Goal: Communication & Community: Answer question/provide support

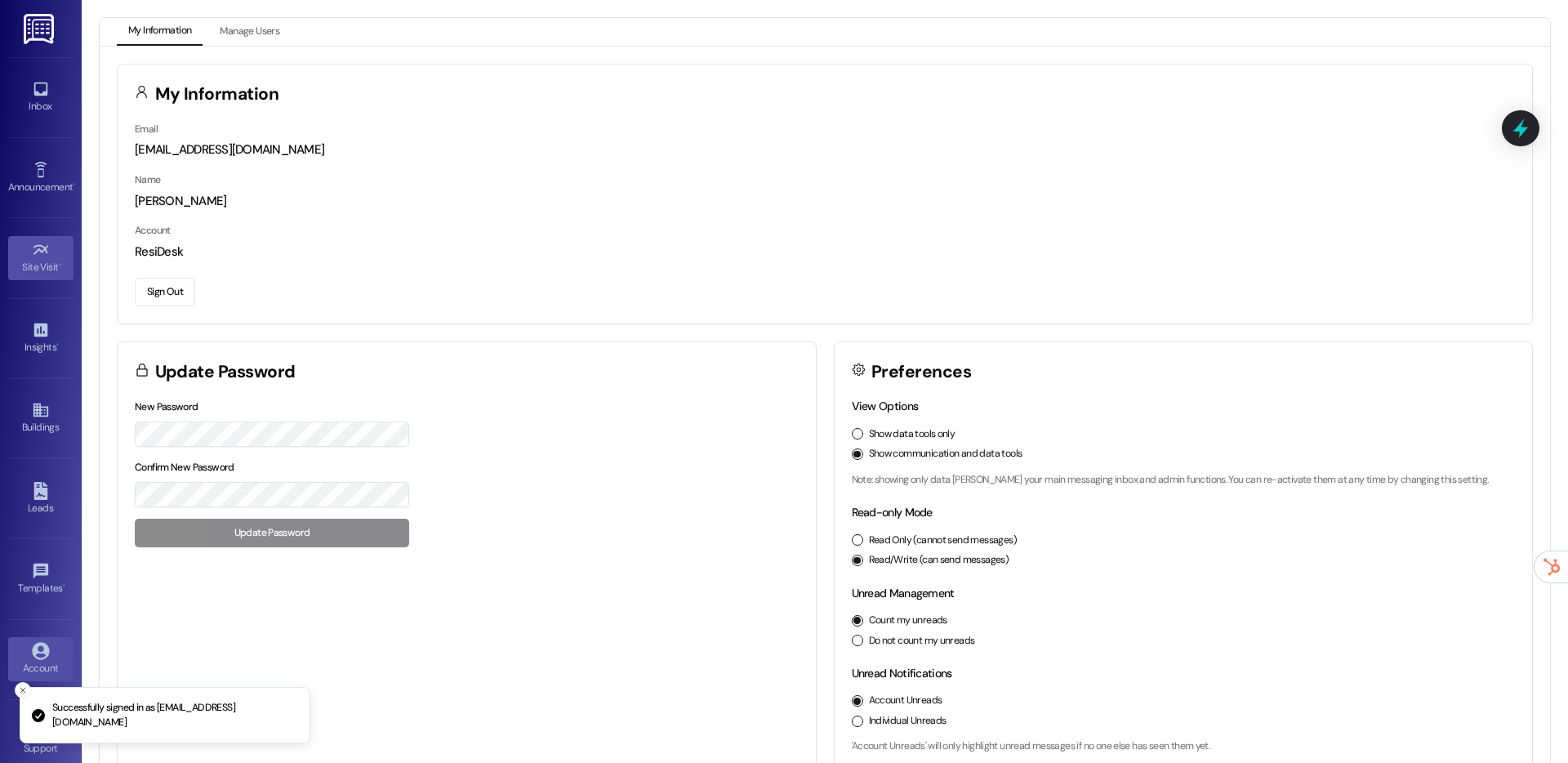
click at [25, 246] on link "Site Visit •" at bounding box center [40, 258] width 65 height 44
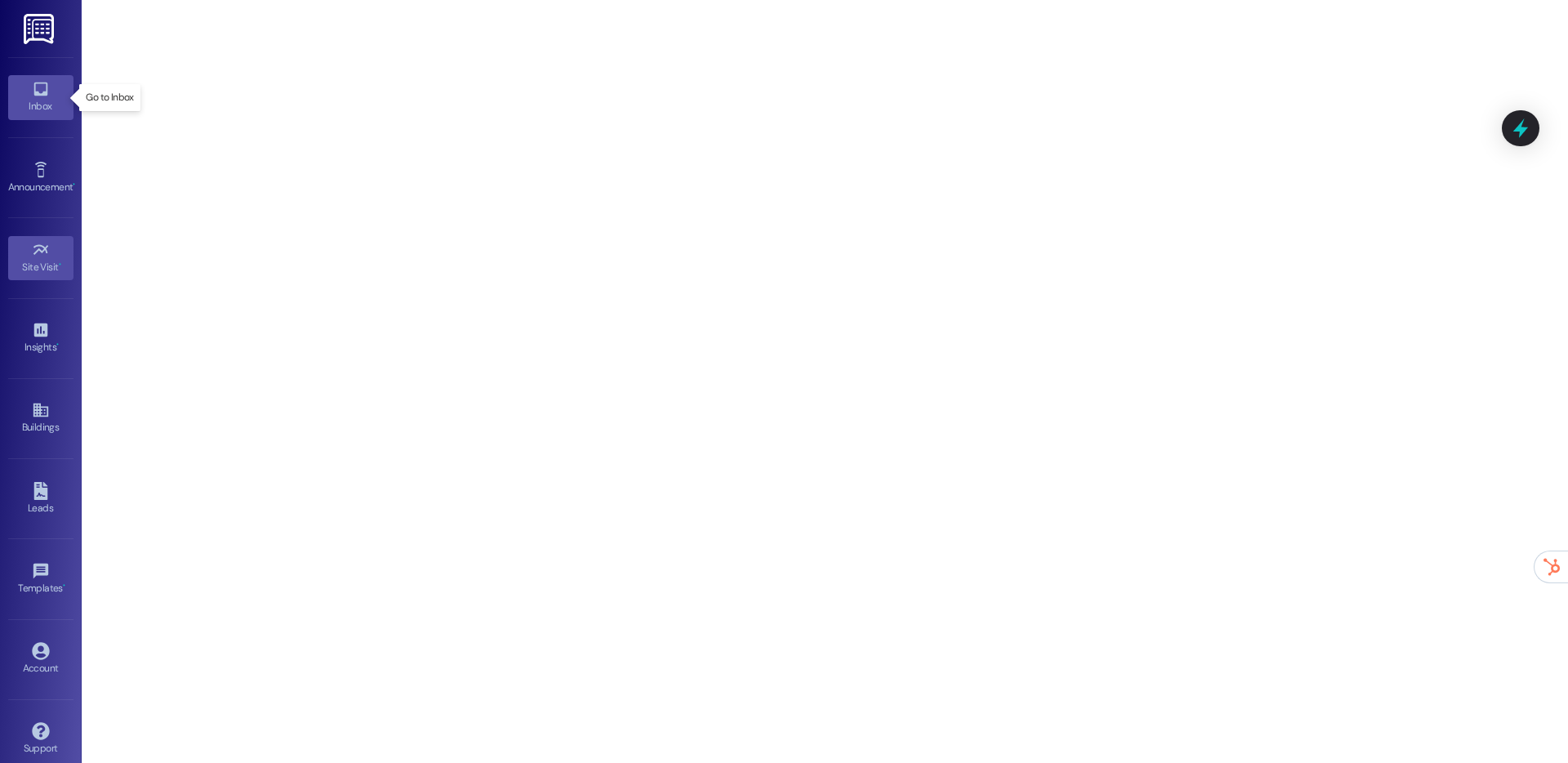
click at [46, 104] on div "Inbox" at bounding box center [40, 107] width 82 height 17
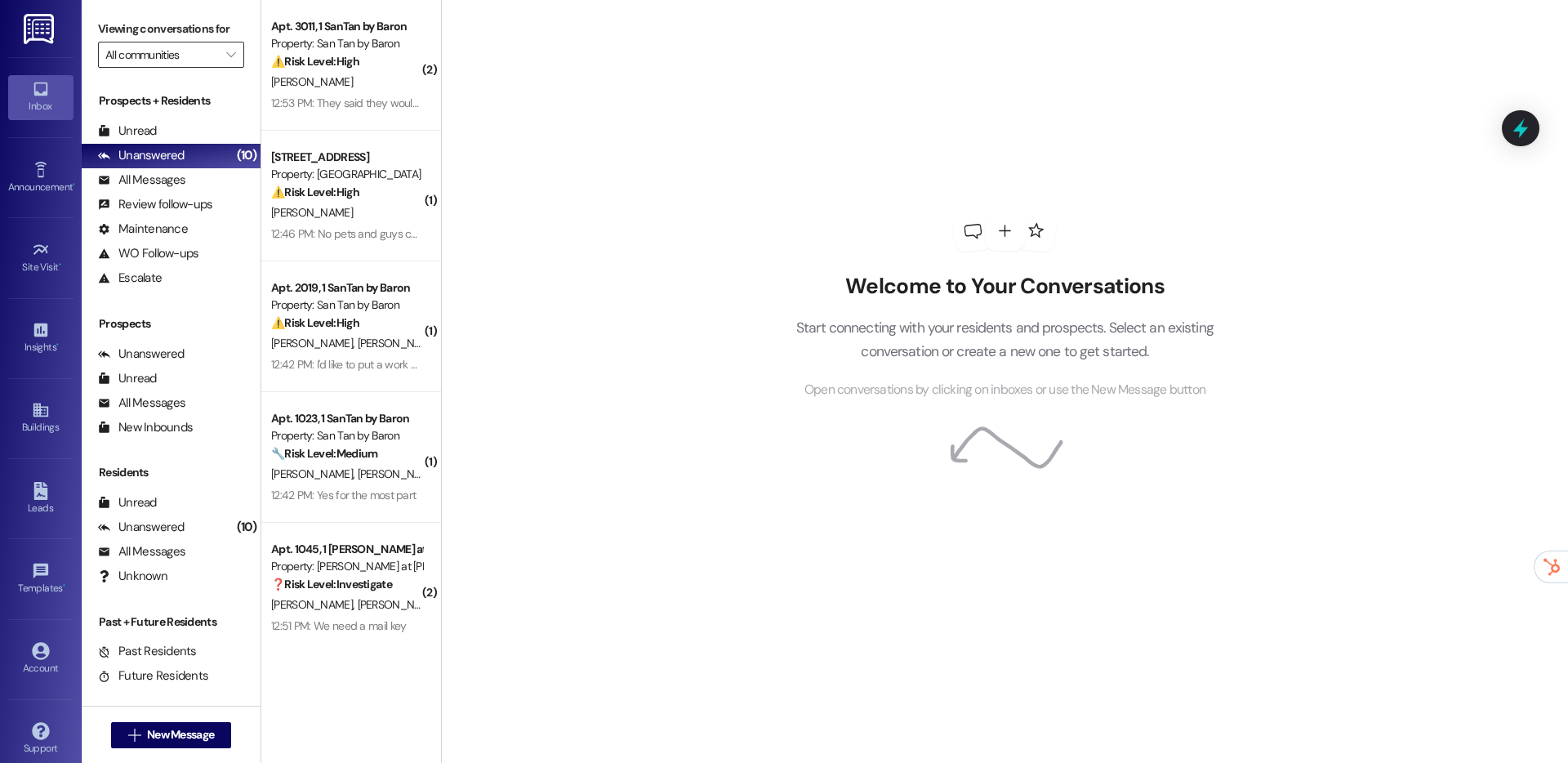
click at [159, 54] on input "All communities" at bounding box center [161, 55] width 112 height 26
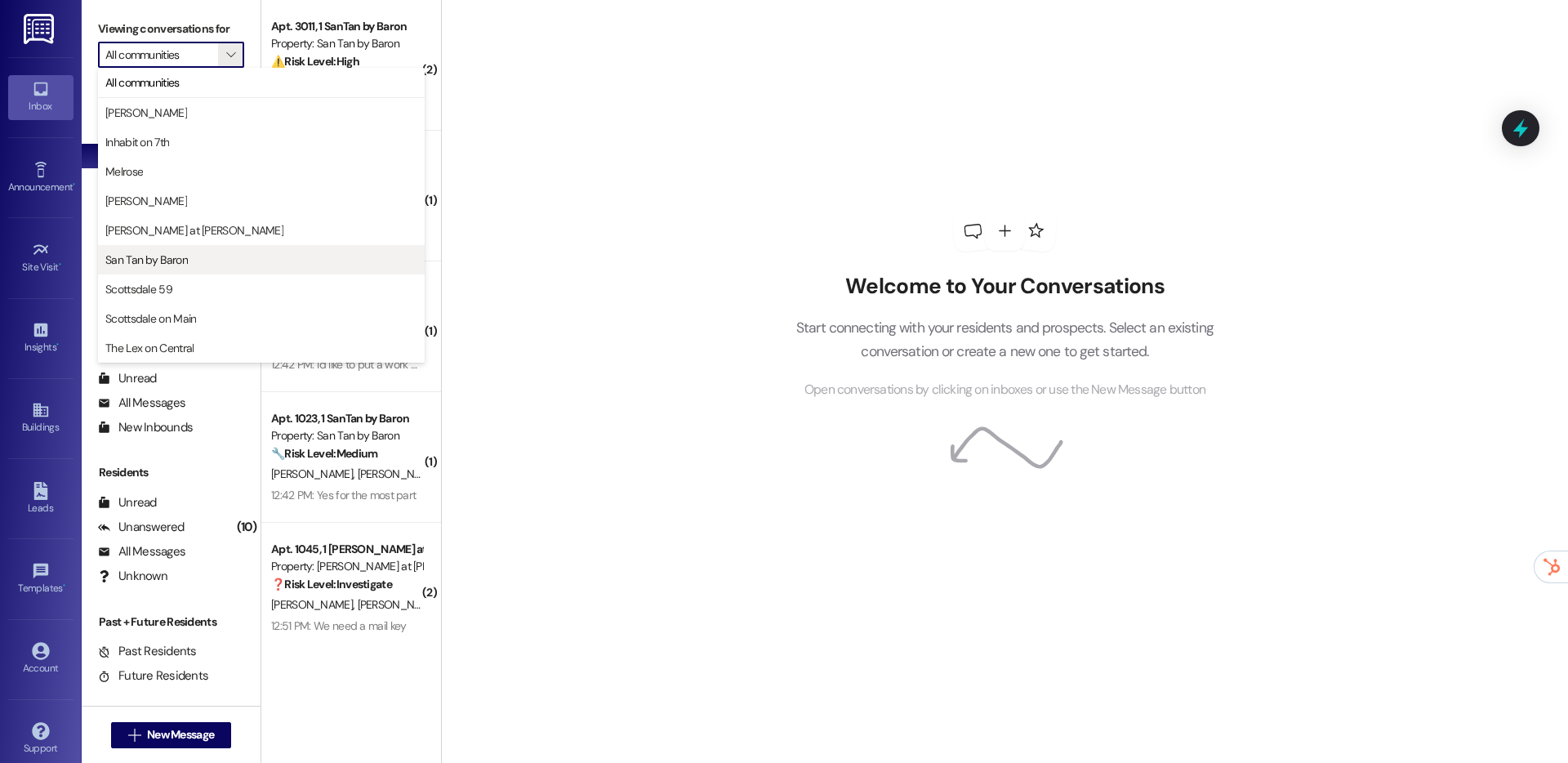
click at [192, 263] on span "San Tan by Baron" at bounding box center [261, 260] width 312 height 17
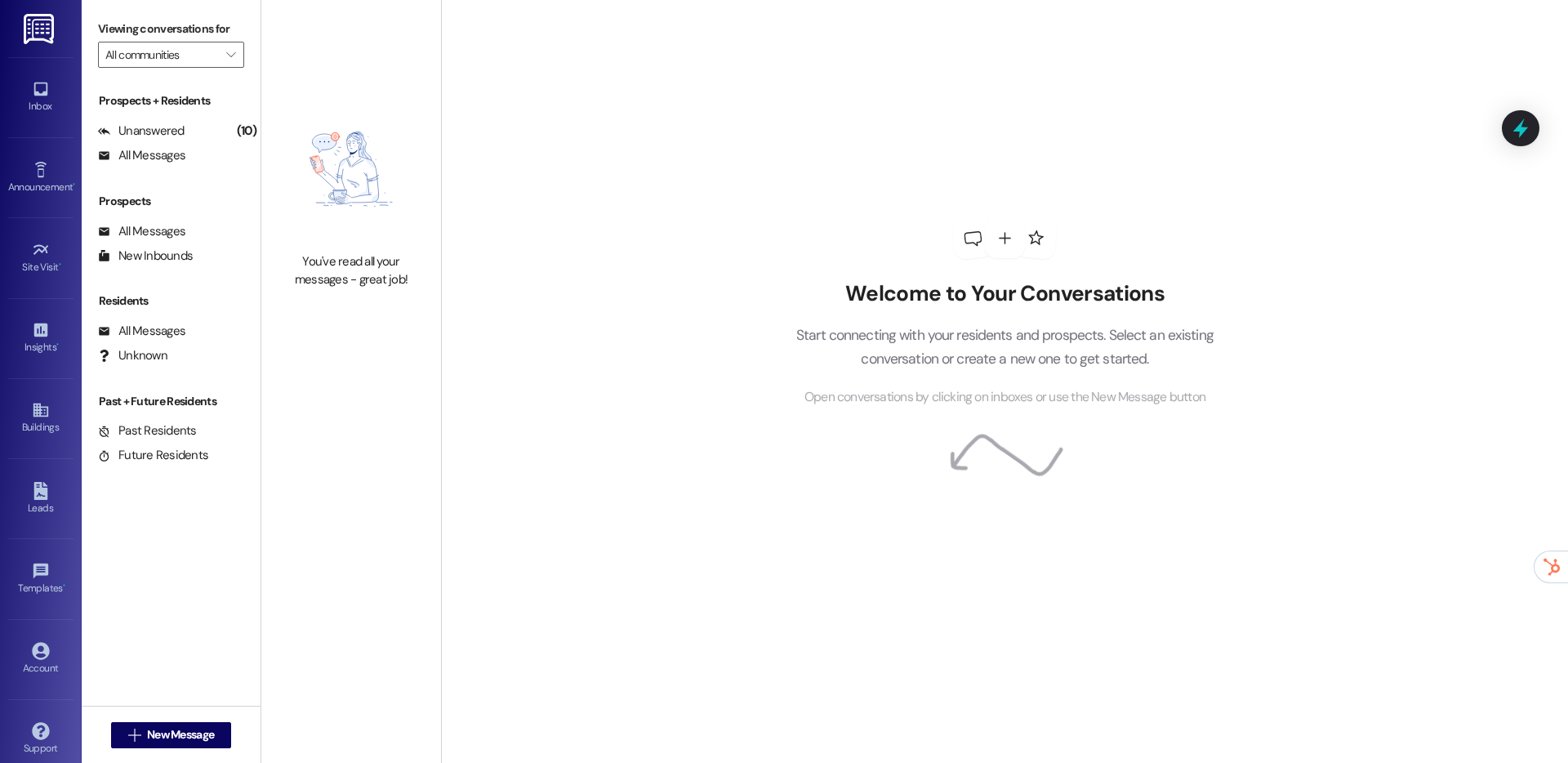
type input "San Tan by Baron"
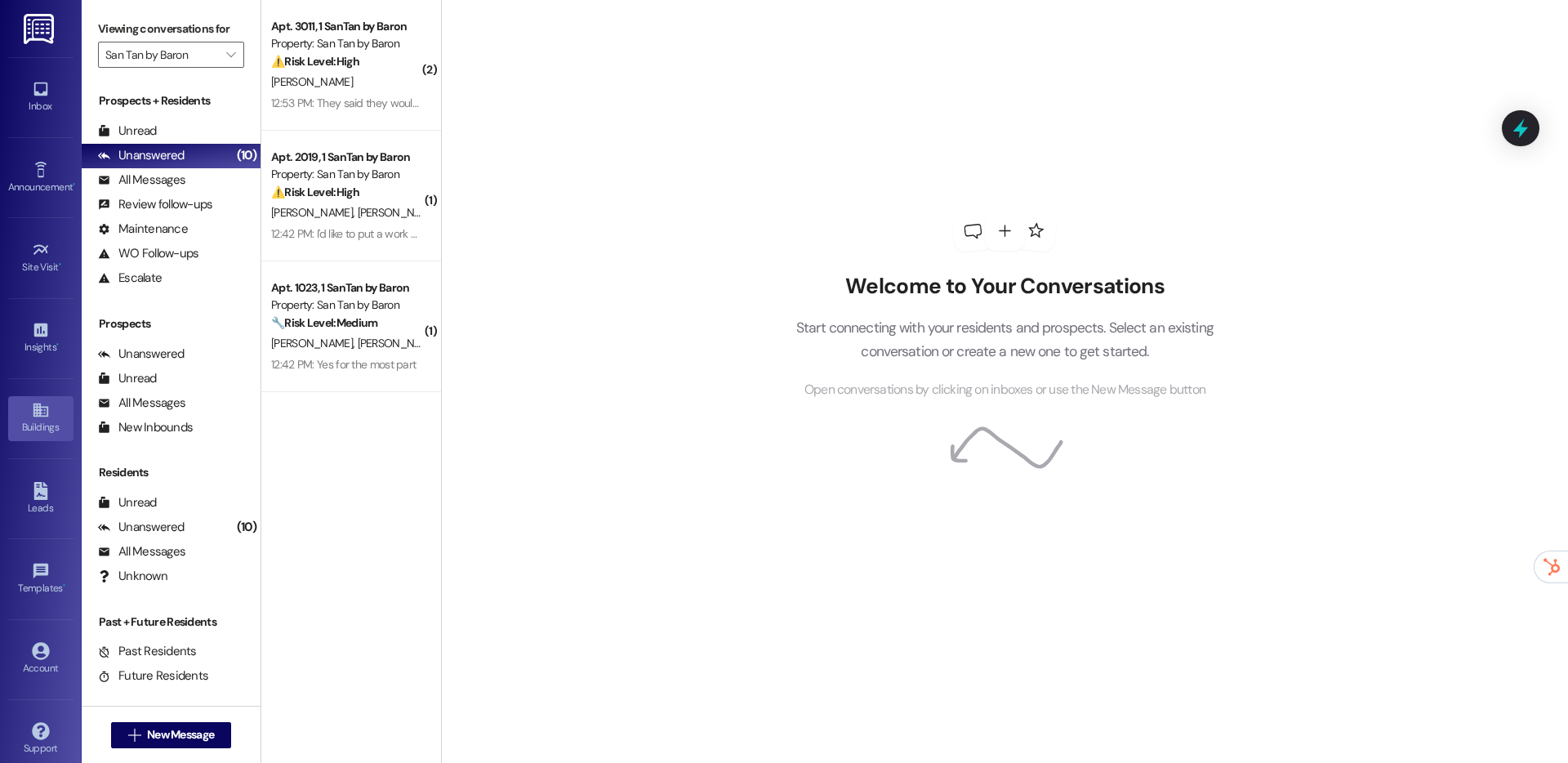
click at [35, 422] on div "Buildings" at bounding box center [40, 427] width 82 height 17
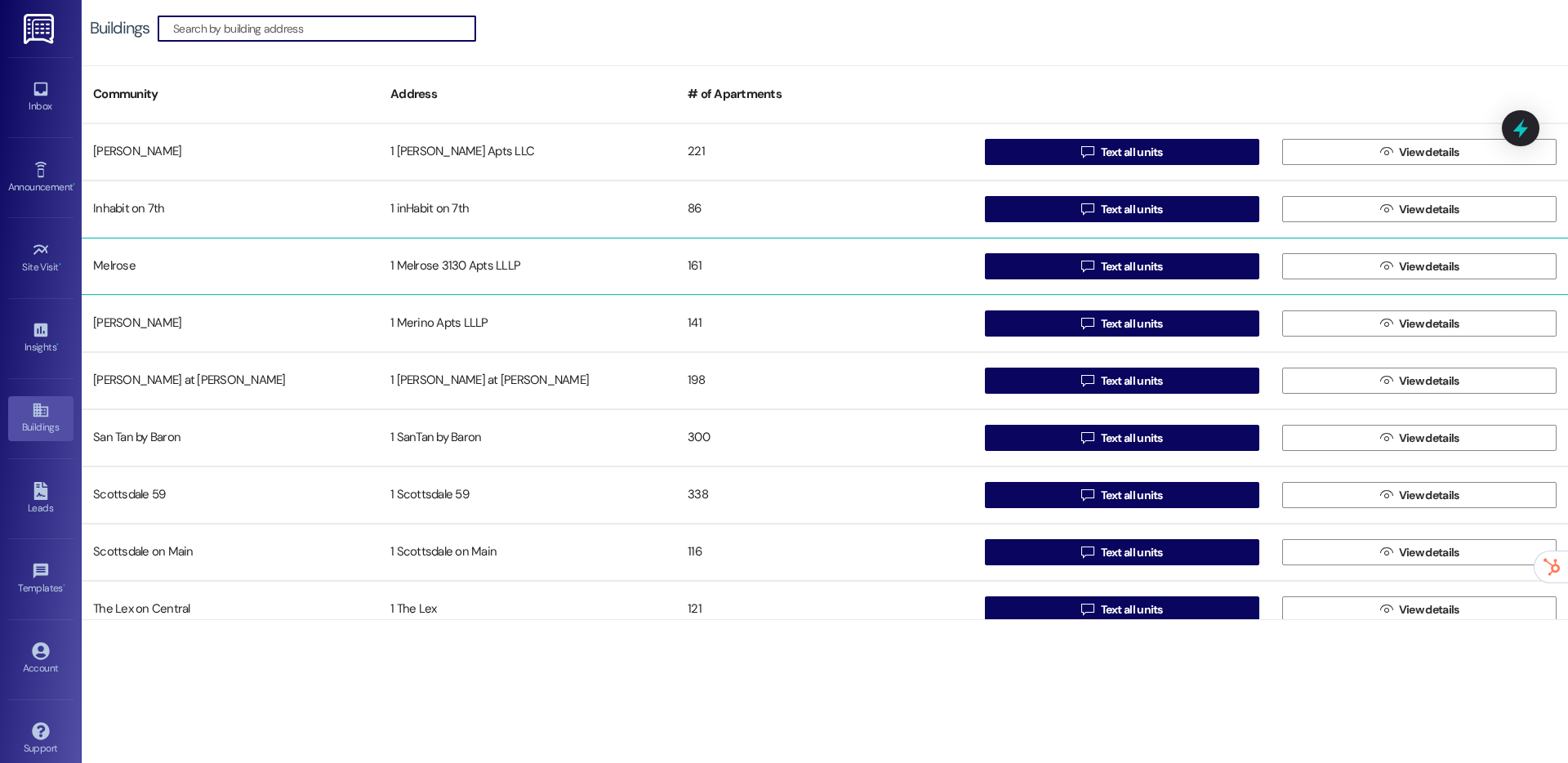
scroll to position [19, 0]
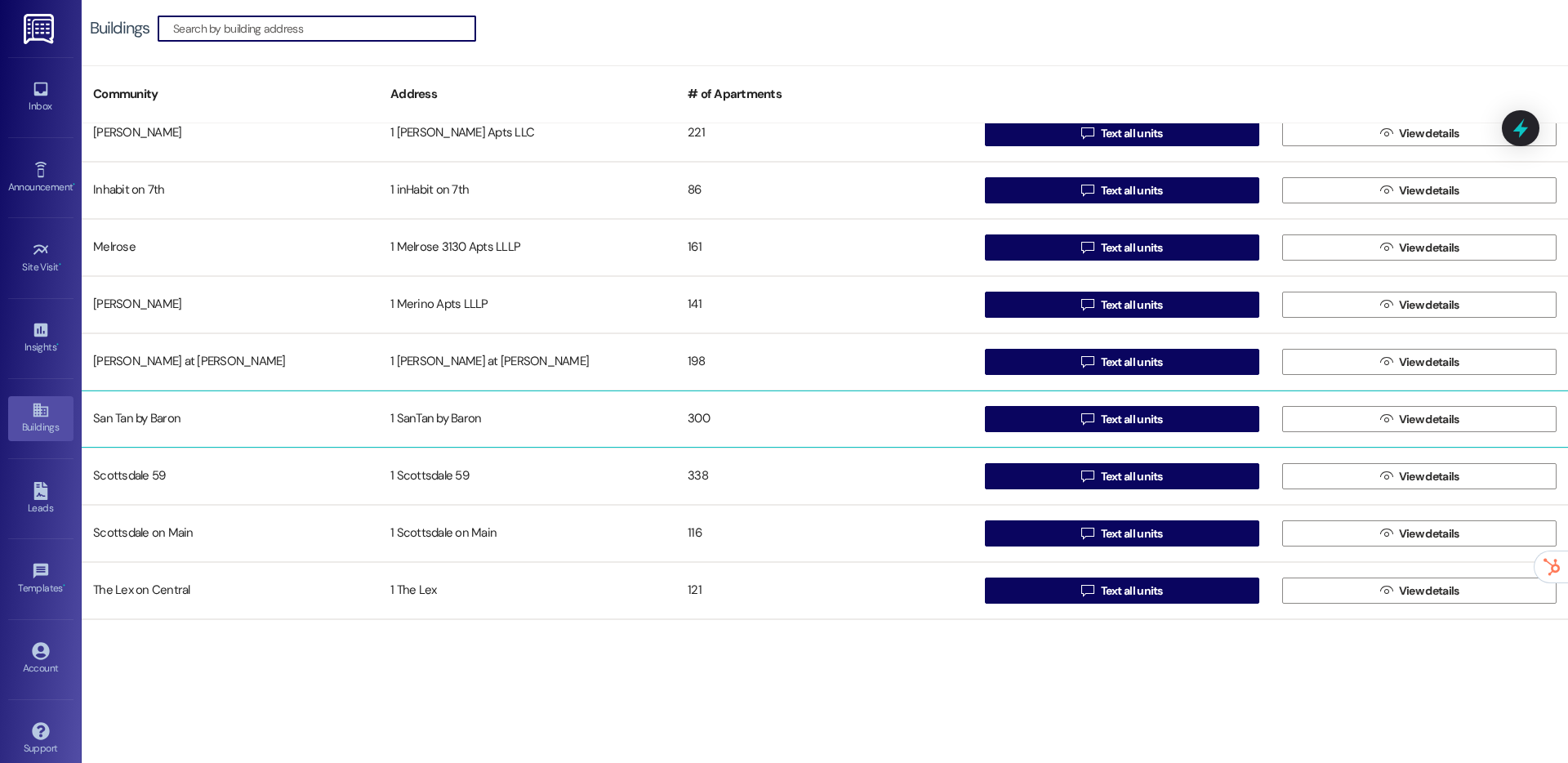
click at [548, 412] on div "1 SanTan by Baron" at bounding box center [528, 419] width 297 height 33
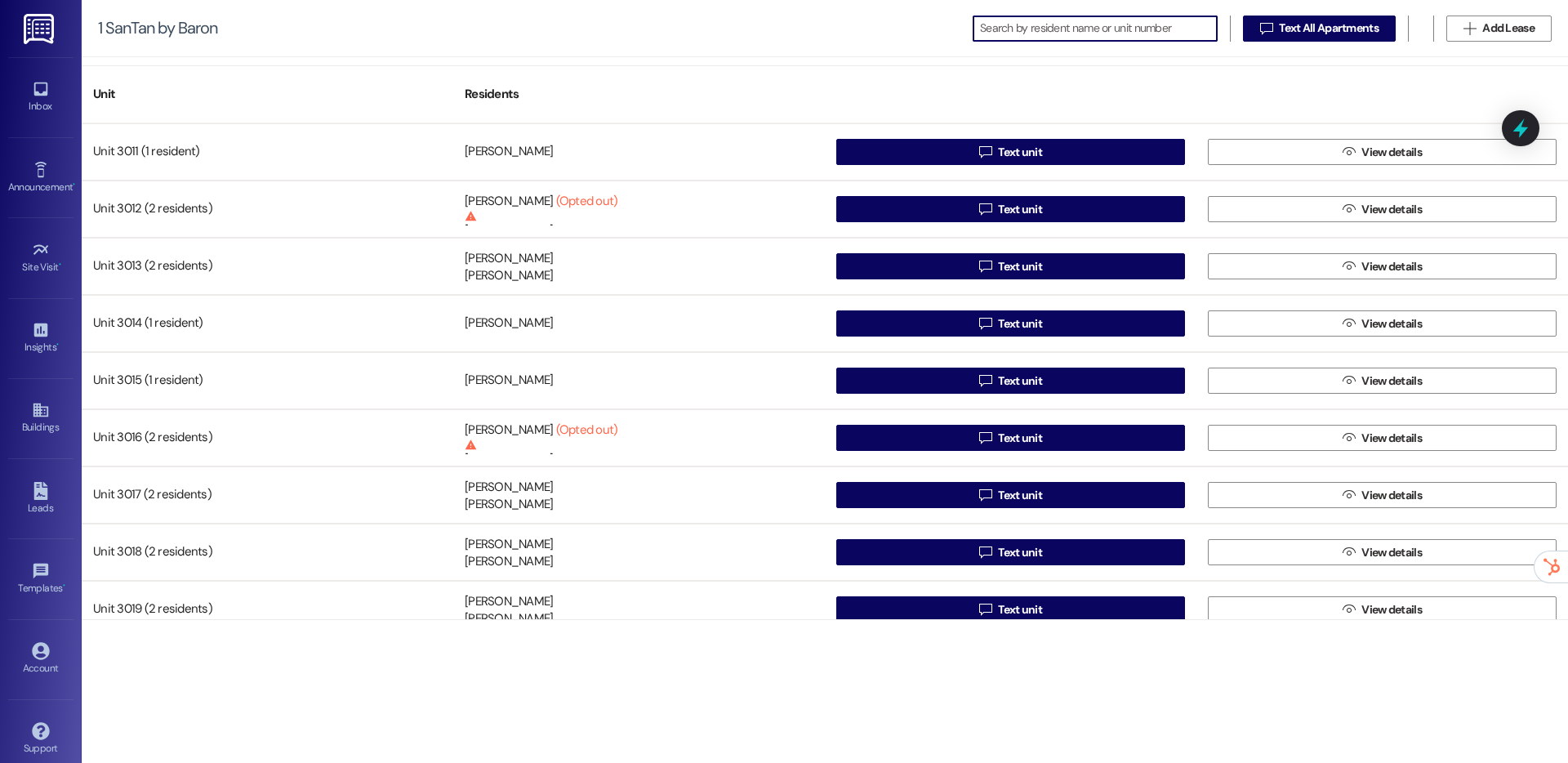
scroll to position [11890, 0]
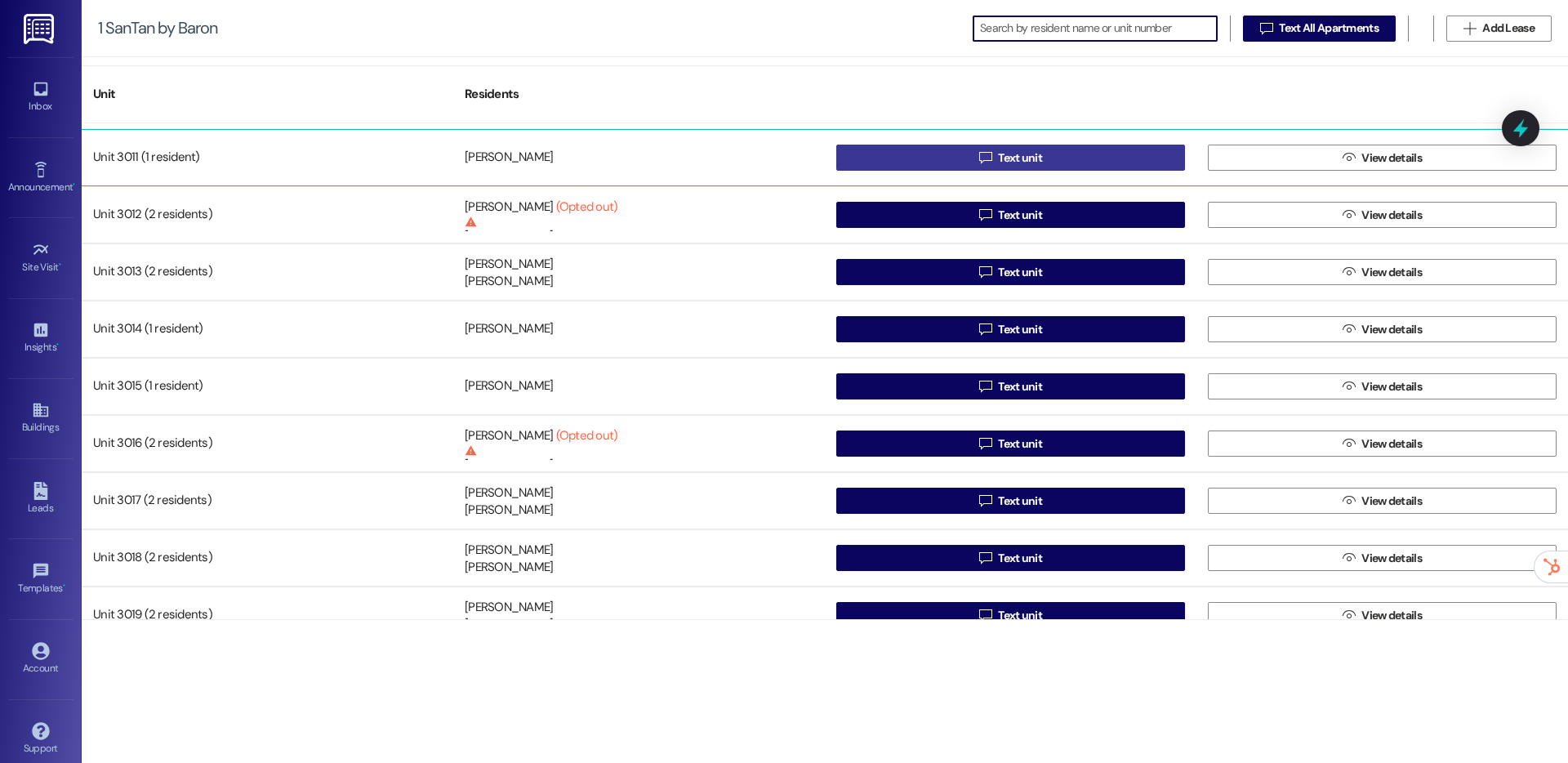
click at [844, 150] on button " Text unit" at bounding box center [1010, 158] width 349 height 26
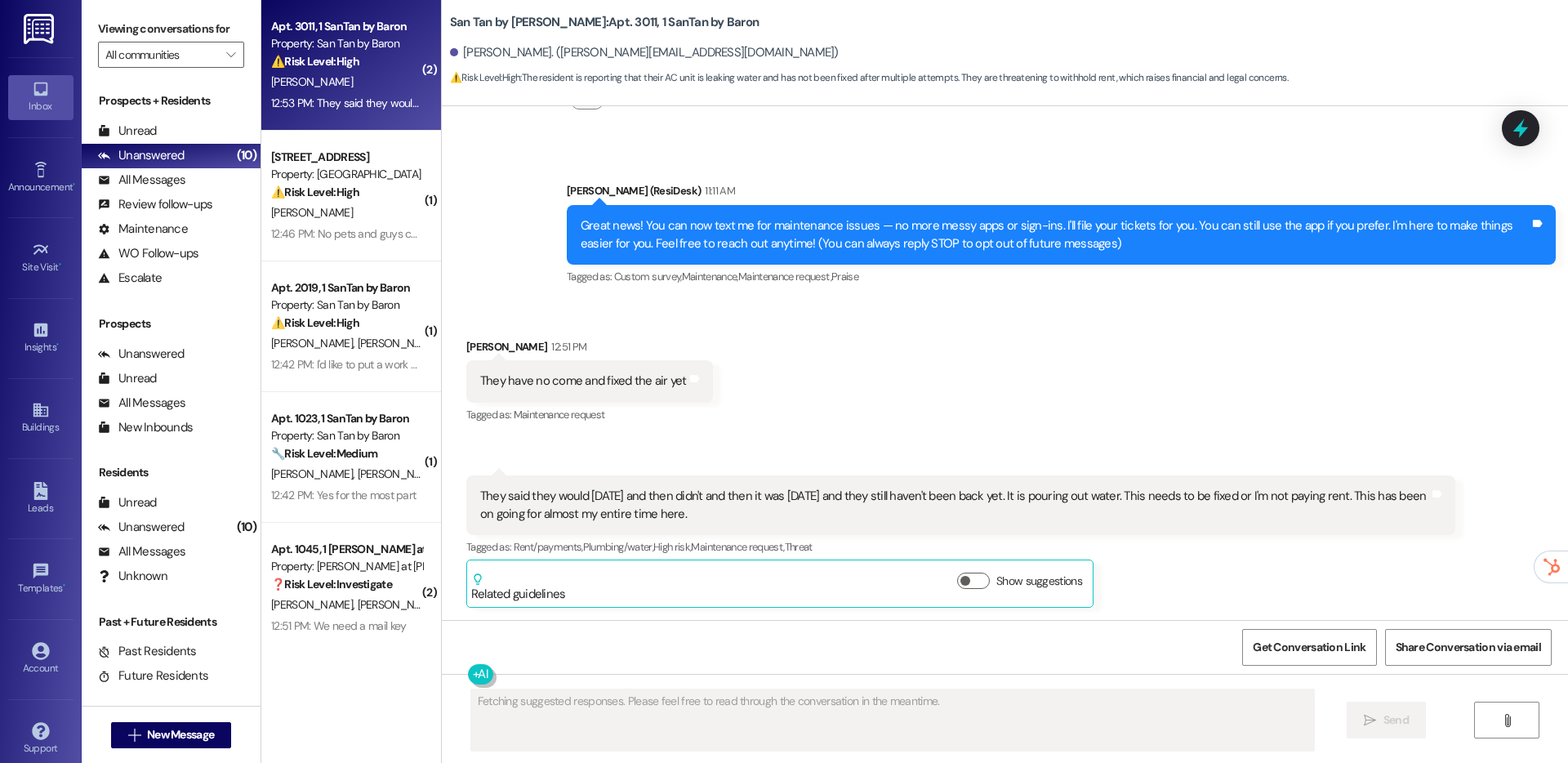
scroll to position [103, 0]
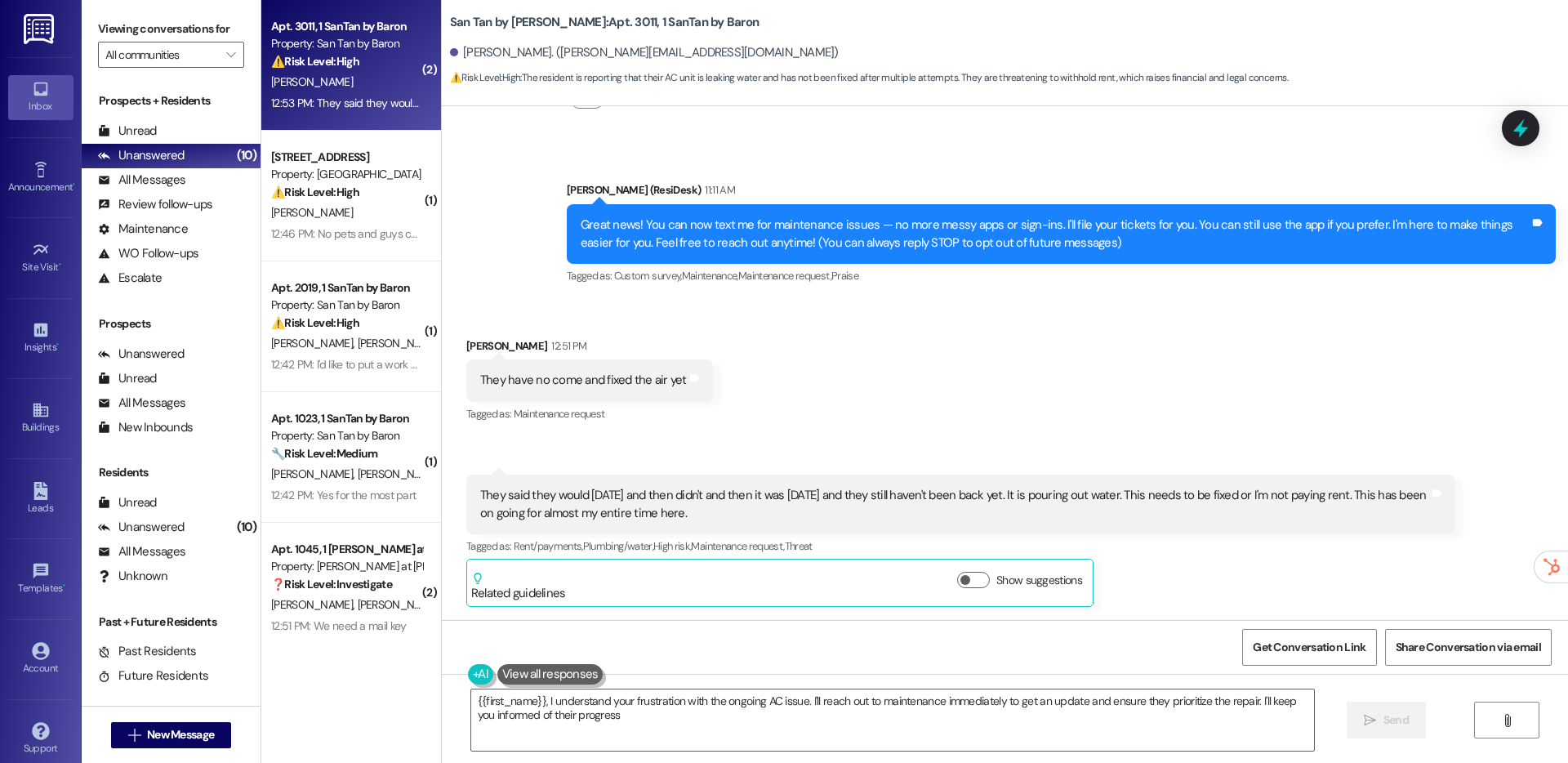
type textarea "{{first_name}}, I understand your frustration with the ongoing AC issue. I'll r…"
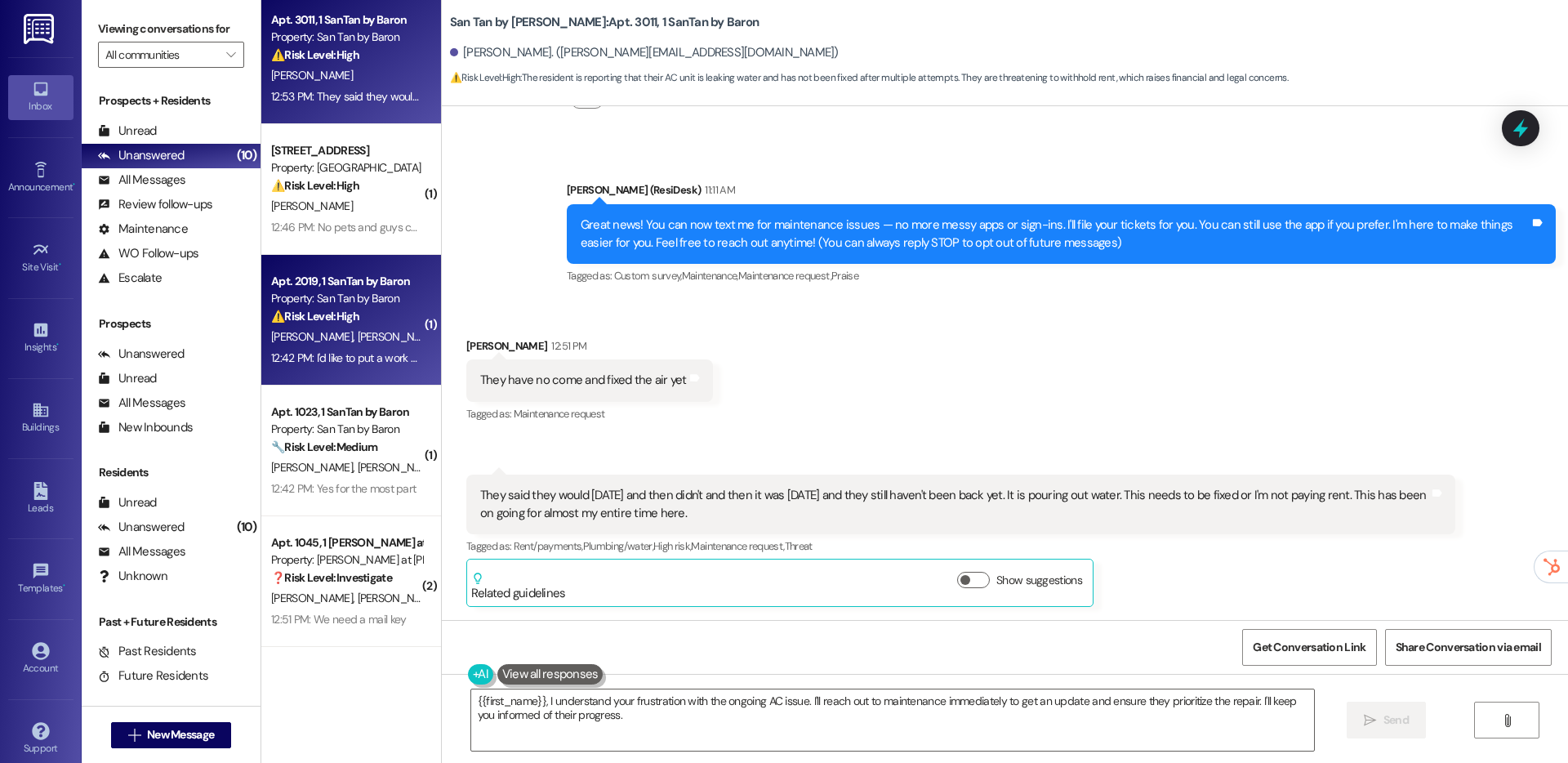
scroll to position [0, 0]
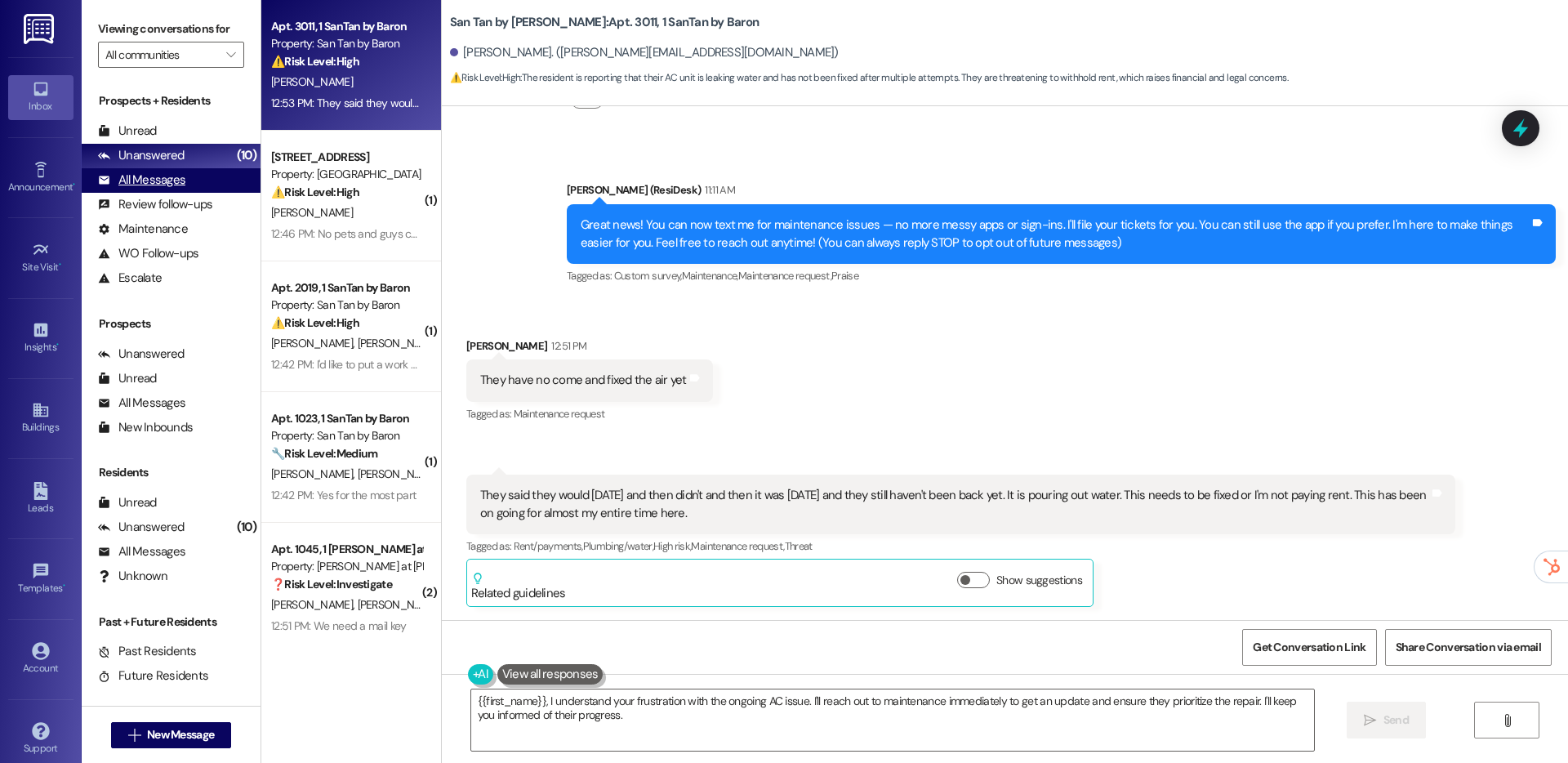
click at [175, 174] on div "All Messages" at bounding box center [142, 180] width 88 height 17
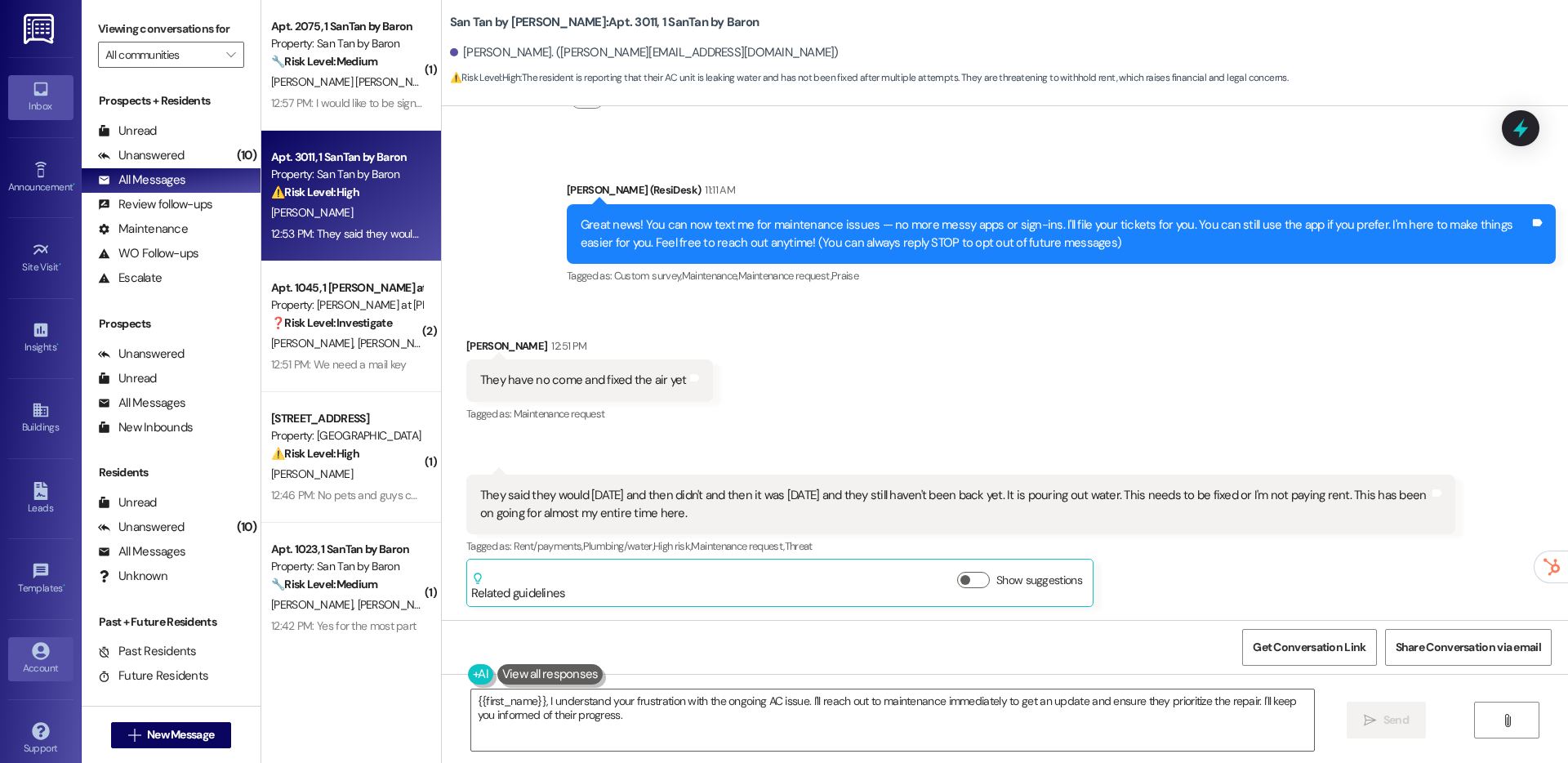
click at [41, 654] on icon at bounding box center [40, 651] width 17 height 17
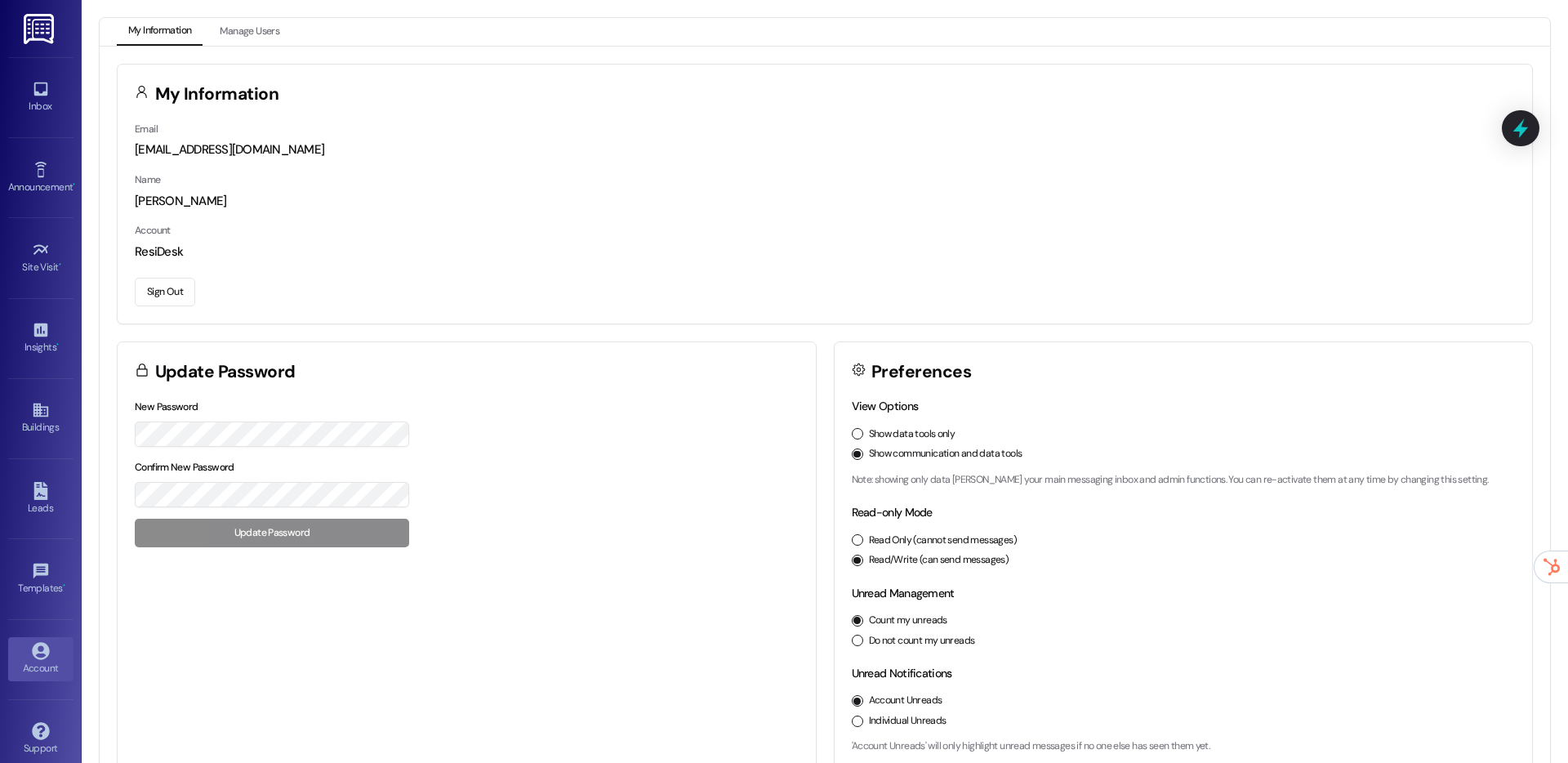
click at [179, 296] on button "Sign Out" at bounding box center [164, 292] width 60 height 29
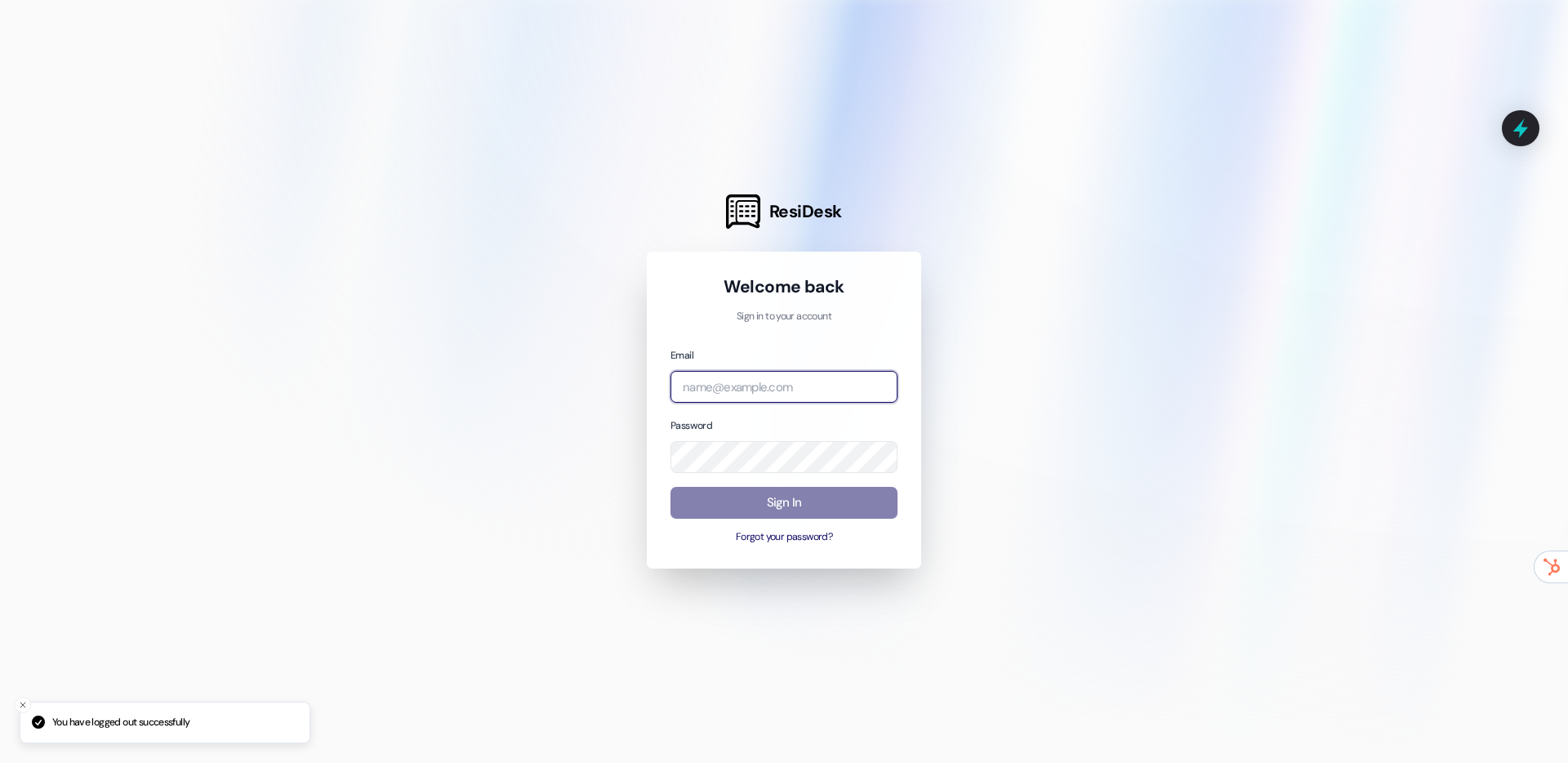
click at [689, 382] on input "email" at bounding box center [783, 387] width 227 height 32
type input "[EMAIL_ADDRESS][DOMAIN_NAME]"
